Goal: Information Seeking & Learning: Find contact information

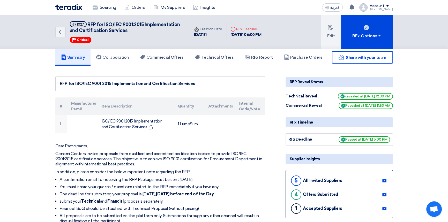
click at [68, 6] on img at bounding box center [68, 7] width 27 height 6
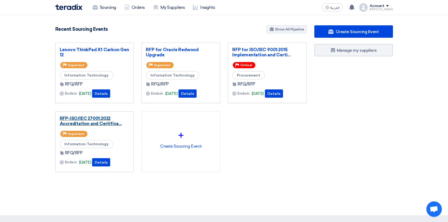
click at [96, 120] on link "RFP-ISO/IEC 27001:2022 Accreditation and Certifica..." at bounding box center [95, 121] width 70 height 10
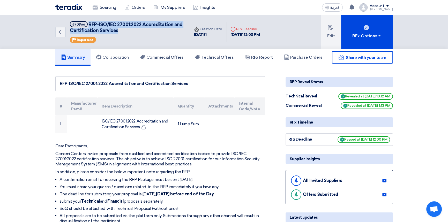
drag, startPoint x: 88, startPoint y: 25, endPoint x: 121, endPoint y: 33, distance: 34.0
click at [121, 33] on h5 "#70966 RFP-ISO/IEC 27001:2022 Accreditation and Certification Services" at bounding box center [127, 27] width 114 height 13
copy span "RFP-ISO/IEC 27001:2022 Accreditation and Certification Services"
click at [69, 5] on img at bounding box center [68, 7] width 27 height 6
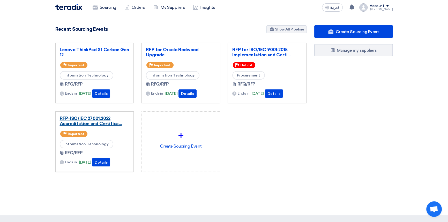
click at [104, 124] on link "RFP-ISO/IEC 27001:2022 Accreditation and Certifica..." at bounding box center [95, 121] width 70 height 10
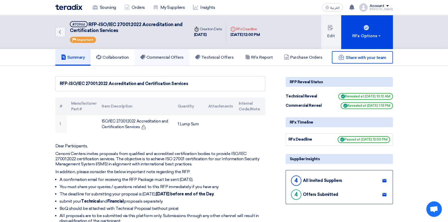
click at [153, 57] on h5 "Commercial Offers" at bounding box center [161, 57] width 43 height 5
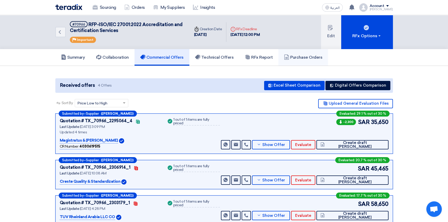
click at [308, 56] on h5 "Purchase Orders" at bounding box center [303, 57] width 38 height 5
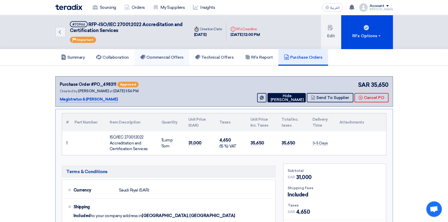
click at [168, 58] on h5 "Commercial Offers" at bounding box center [161, 57] width 43 height 5
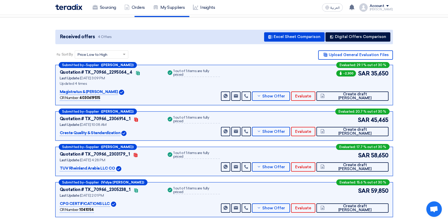
scroll to position [51, 0]
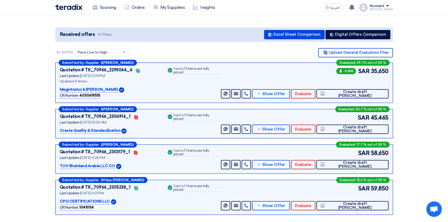
drag, startPoint x: 118, startPoint y: 130, endPoint x: 59, endPoint y: 130, distance: 58.5
click at [60, 130] on p "Creste Quality & Standardization" at bounding box center [90, 131] width 61 height 6
copy p "Creste Quality & Standardization"
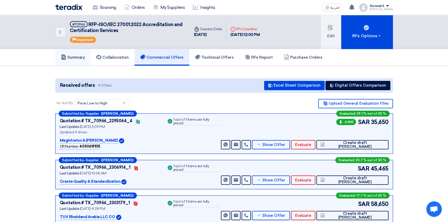
click at [78, 59] on h5 "Summary" at bounding box center [73, 57] width 24 height 5
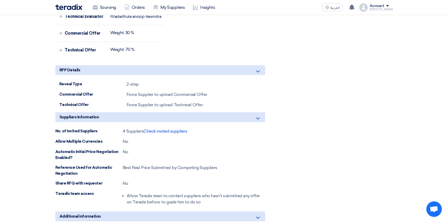
scroll to position [447, 0]
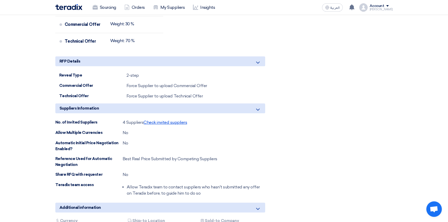
click at [162, 122] on span "Check invited suppliers" at bounding box center [165, 122] width 43 height 5
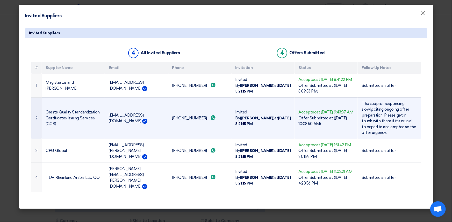
drag, startPoint x: 168, startPoint y: 121, endPoint x: 107, endPoint y: 122, distance: 61.1
click at [107, 122] on td "[EMAIL_ADDRESS][DOMAIN_NAME]" at bounding box center [136, 118] width 63 height 41
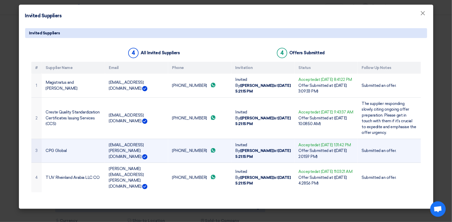
copy td "[EMAIL_ADDRESS][DOMAIN_NAME]"
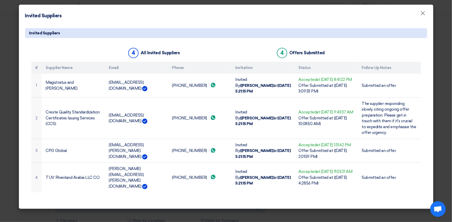
click at [246, 13] on div "Invited Suppliers ×" at bounding box center [226, 14] width 414 height 19
click at [349, 14] on div "Invited Suppliers ×" at bounding box center [226, 14] width 414 height 19
click at [421, 14] on span "×" at bounding box center [422, 14] width 5 height 10
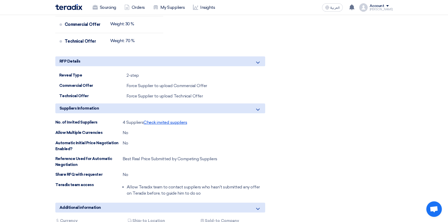
click at [173, 122] on span "Check invited suppliers" at bounding box center [165, 122] width 43 height 5
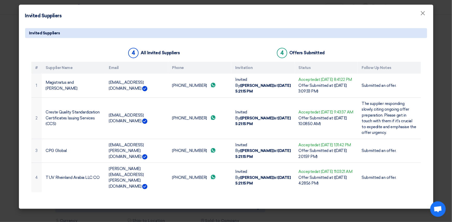
click at [299, 11] on div "Invited Suppliers ×" at bounding box center [226, 14] width 414 height 19
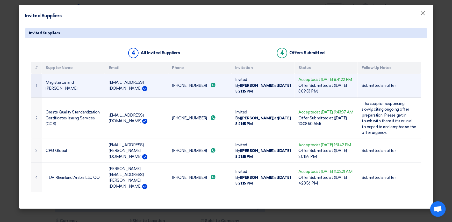
drag, startPoint x: 145, startPoint y: 89, endPoint x: 107, endPoint y: 89, distance: 38.3
click at [107, 89] on td "[EMAIL_ADDRESS][DOMAIN_NAME]" at bounding box center [136, 86] width 63 height 24
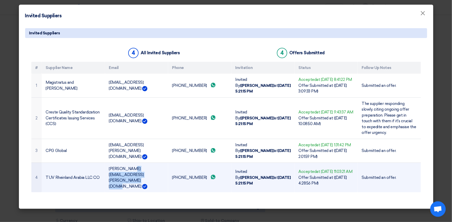
drag, startPoint x: 107, startPoint y: 187, endPoint x: 173, endPoint y: 186, distance: 66.0
click at [168, 186] on td "[PERSON_NAME][EMAIL_ADDRESS][PERSON_NAME][DOMAIN_NAME]" at bounding box center [136, 178] width 63 height 30
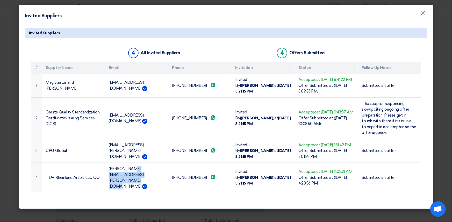
copy td "[PERSON_NAME][EMAIL_ADDRESS][PERSON_NAME][DOMAIN_NAME]"
drag, startPoint x: 97, startPoint y: 190, endPoint x: 57, endPoint y: 208, distance: 44.1
click at [43, 191] on td "TUV Rheinland Arabia LLC CO" at bounding box center [73, 178] width 63 height 30
copy td "TUV Rheinland Arabia LLC CO"
click at [321, 16] on div "Invited Suppliers ×" at bounding box center [226, 14] width 414 height 19
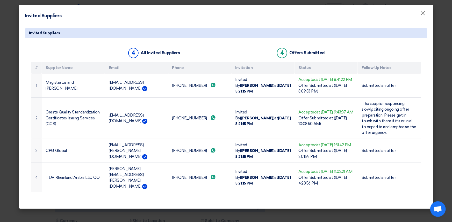
click at [355, 18] on div "Invited Suppliers ×" at bounding box center [226, 14] width 414 height 19
click at [264, 33] on div "Invited Suppliers" at bounding box center [226, 33] width 402 height 10
click at [273, 9] on div "Invited Suppliers ×" at bounding box center [226, 14] width 414 height 19
click at [356, 32] on div "Invited Suppliers" at bounding box center [226, 33] width 402 height 10
click at [361, 11] on div "Invited Suppliers ×" at bounding box center [226, 14] width 414 height 19
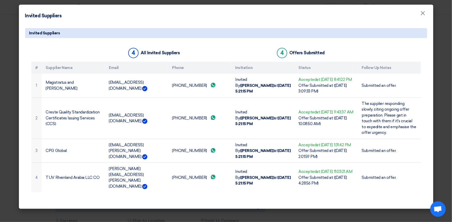
click at [273, 19] on div "Invited Suppliers ×" at bounding box center [226, 14] width 414 height 19
click at [234, 34] on div "Invited Suppliers" at bounding box center [226, 33] width 402 height 10
click at [243, 50] on div "4 All Invited Suppliers 4 Offers Submitted" at bounding box center [225, 54] width 389 height 15
click at [240, 34] on div "Invited Suppliers" at bounding box center [226, 33] width 402 height 10
click at [255, 10] on div "Invited Suppliers ×" at bounding box center [226, 14] width 414 height 19
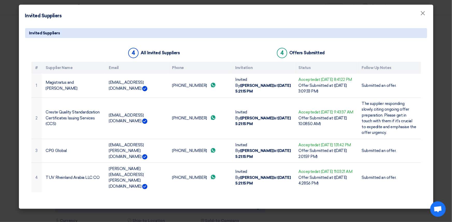
click at [222, 13] on div "Invited Suppliers ×" at bounding box center [226, 14] width 414 height 19
click at [217, 32] on div "Invited Suppliers" at bounding box center [226, 33] width 402 height 10
click at [224, 52] on div "4 All Invited Suppliers 4 Offers Submitted" at bounding box center [225, 54] width 389 height 15
click at [220, 34] on div "Invited Suppliers" at bounding box center [226, 33] width 402 height 10
click at [226, 18] on div "Invited Suppliers ×" at bounding box center [226, 14] width 414 height 19
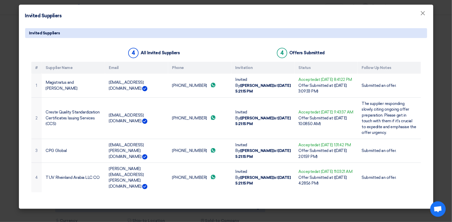
click at [324, 12] on div "Invited Suppliers ×" at bounding box center [226, 14] width 414 height 19
click at [198, 32] on div "Invited Suppliers" at bounding box center [226, 33] width 402 height 10
click at [221, 51] on div "4 All Invited Suppliers 4 Offers Submitted" at bounding box center [225, 54] width 389 height 15
click at [222, 36] on div "Invited Suppliers" at bounding box center [226, 33] width 402 height 10
click at [227, 19] on div "Invited Suppliers ×" at bounding box center [226, 14] width 414 height 19
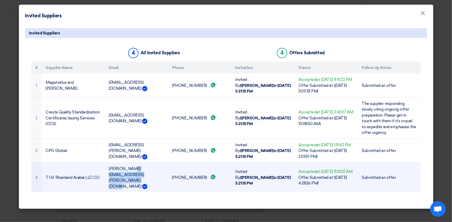
drag, startPoint x: 107, startPoint y: 187, endPoint x: 172, endPoint y: 189, distance: 65.2
click at [168, 185] on td "[PERSON_NAME][EMAIL_ADDRESS][PERSON_NAME][DOMAIN_NAME]" at bounding box center [136, 178] width 63 height 30
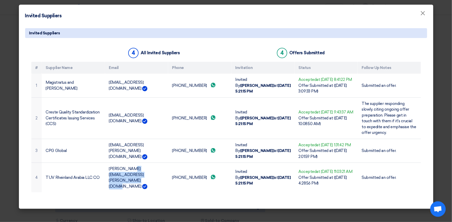
copy td "[PERSON_NAME][EMAIL_ADDRESS][PERSON_NAME][DOMAIN_NAME]"
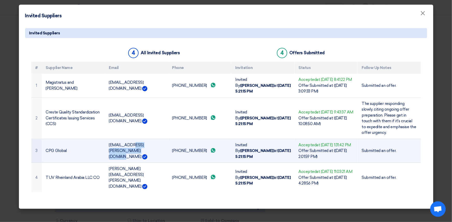
drag, startPoint x: 106, startPoint y: 160, endPoint x: 151, endPoint y: 162, distance: 44.3
click at [151, 162] on td "[EMAIL_ADDRESS][PERSON_NAME][DOMAIN_NAME]" at bounding box center [136, 151] width 63 height 24
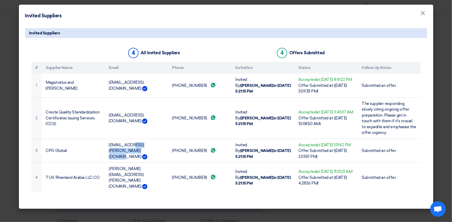
copy td "[EMAIL_ADDRESS][PERSON_NAME][DOMAIN_NAME]"
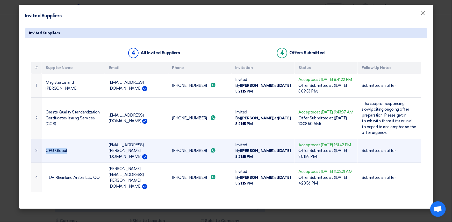
drag, startPoint x: 68, startPoint y: 160, endPoint x: 43, endPoint y: 158, distance: 24.6
click at [43, 158] on td "CPG Global" at bounding box center [73, 151] width 63 height 24
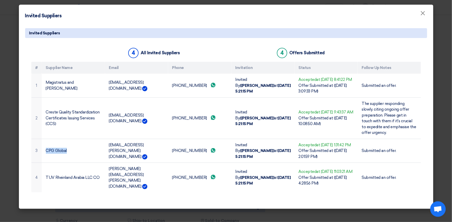
copy td "CPG Global"
click at [422, 15] on span "×" at bounding box center [422, 14] width 5 height 10
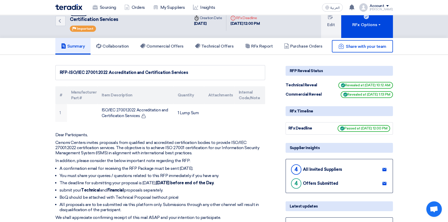
scroll to position [0, 0]
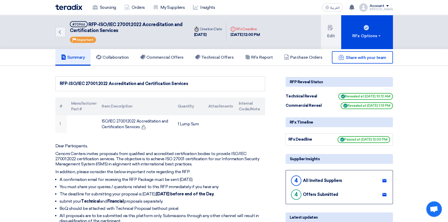
click at [70, 8] on img at bounding box center [68, 7] width 27 height 6
